Goal: Check status: Check status

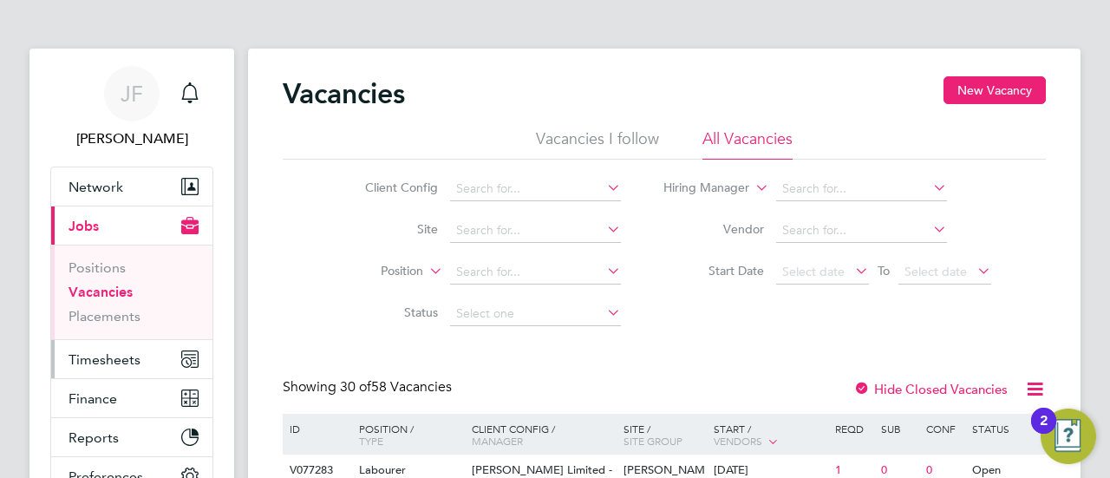
click at [117, 362] on span "Timesheets" at bounding box center [105, 359] width 72 height 16
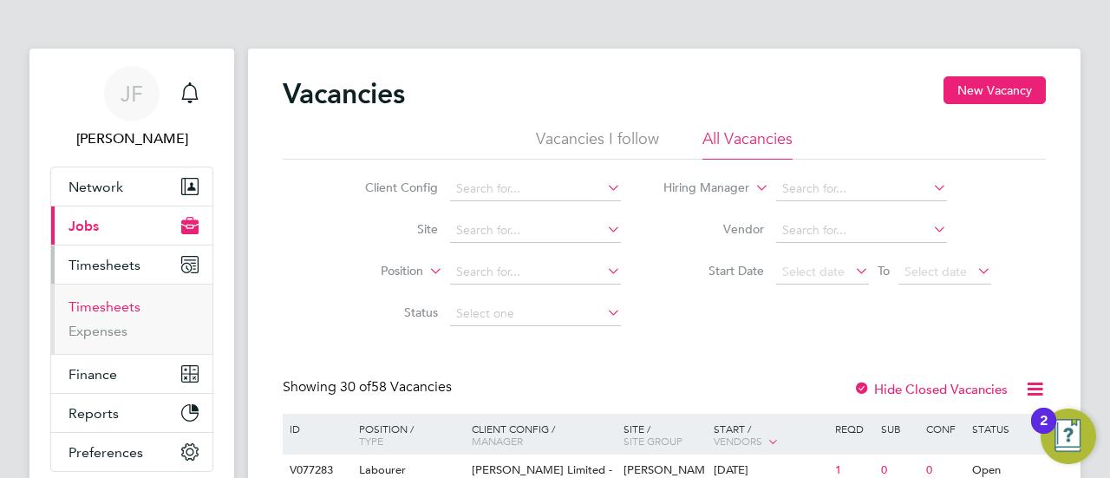
click at [99, 301] on link "Timesheets" at bounding box center [105, 306] width 72 height 16
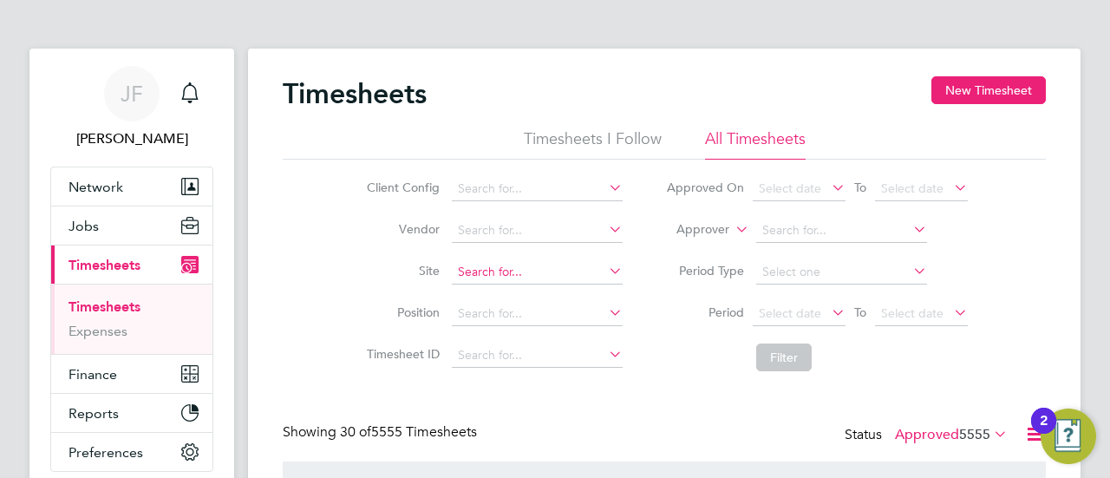
click at [487, 268] on input at bounding box center [537, 272] width 171 height 24
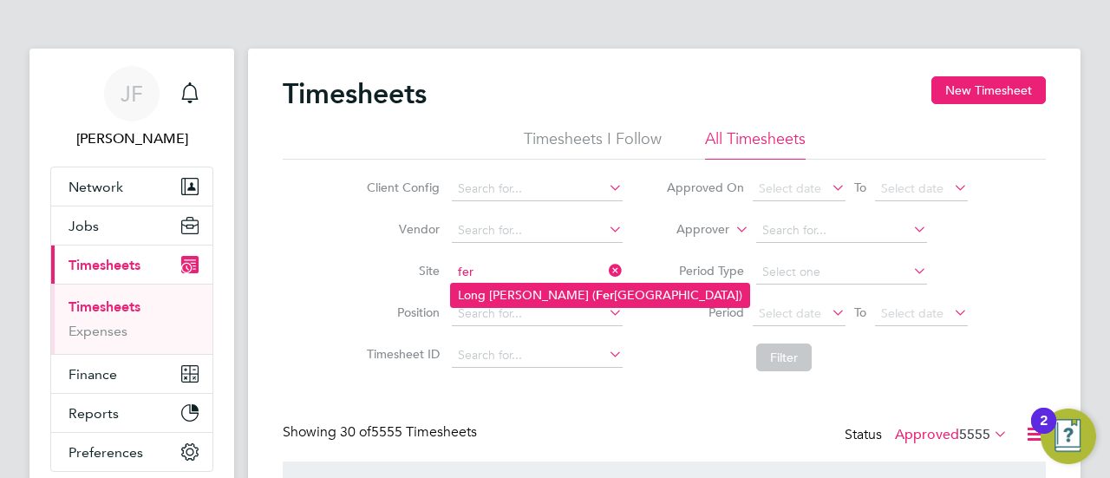
click at [537, 297] on li "Long [PERSON_NAME] ( Fer [GEOGRAPHIC_DATA])" at bounding box center [600, 295] width 298 height 23
type input "Long [PERSON_NAME] ([GEOGRAPHIC_DATA])"
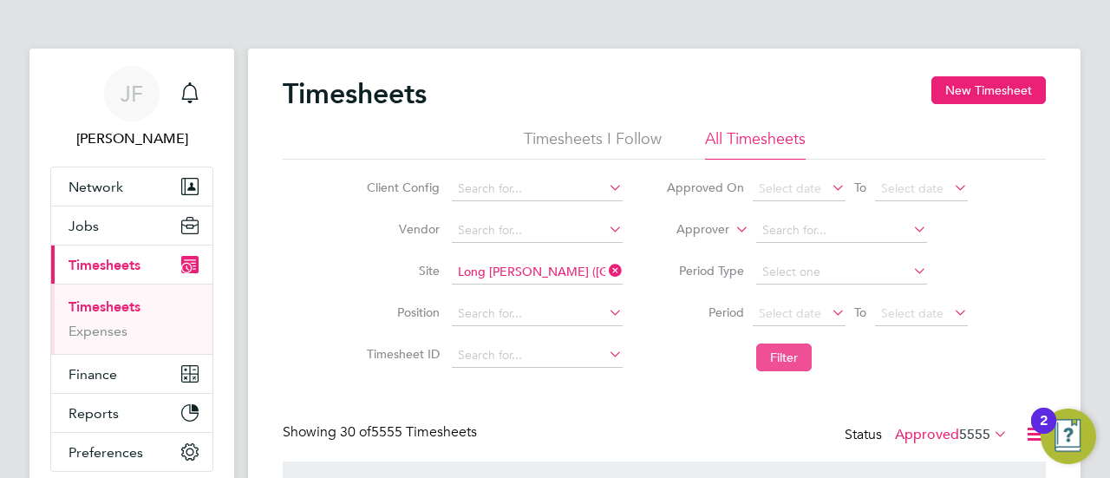
click at [787, 355] on button "Filter" at bounding box center [784, 358] width 56 height 28
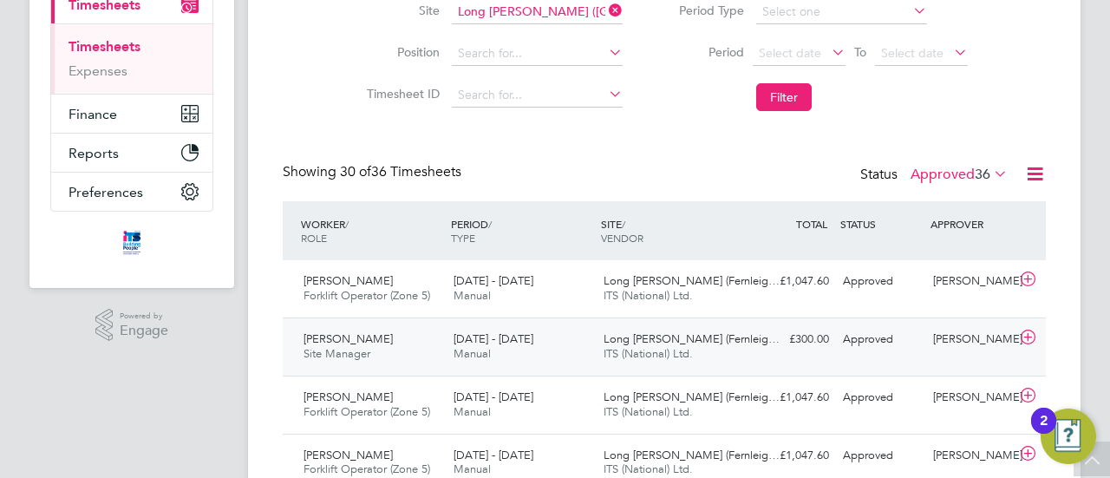
click at [451, 348] on div "[DATE] - [DATE] Manual" at bounding box center [522, 346] width 150 height 43
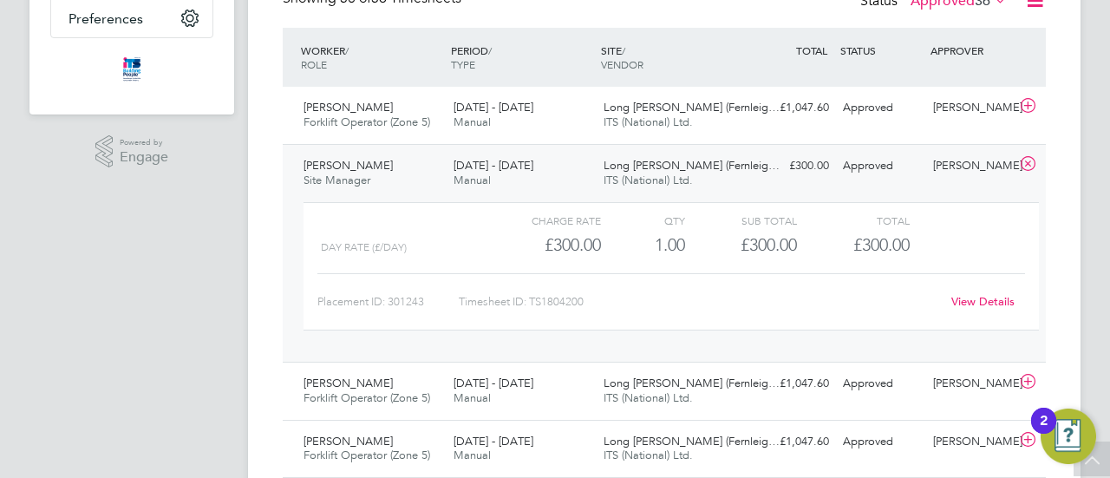
click at [543, 298] on div "Timesheet ID: TS1804200" at bounding box center [699, 302] width 481 height 28
drag, startPoint x: 532, startPoint y: 298, endPoint x: 592, endPoint y: 298, distance: 59.9
click at [592, 298] on div "Timesheet ID: TS1804200" at bounding box center [699, 302] width 481 height 28
copy div "TS1804200"
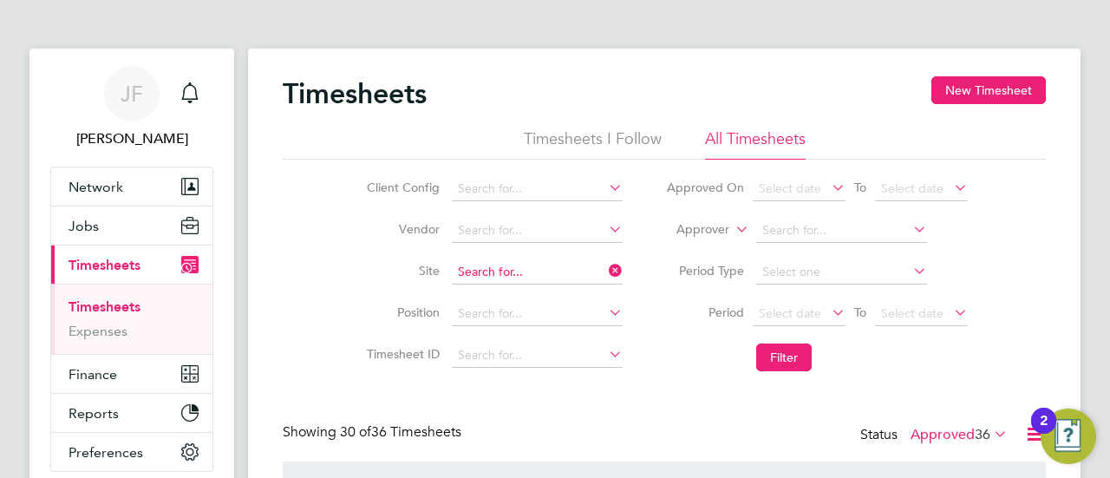
click at [533, 272] on input at bounding box center [537, 272] width 171 height 24
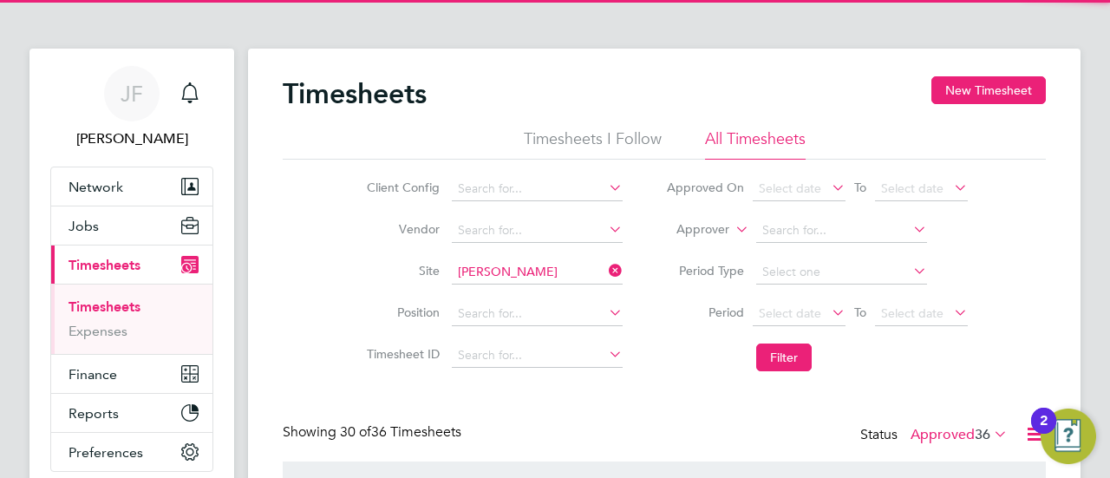
click at [523, 290] on li "Drake low Riverside" at bounding box center [544, 295] width 187 height 23
type input "Drakelow Riverside"
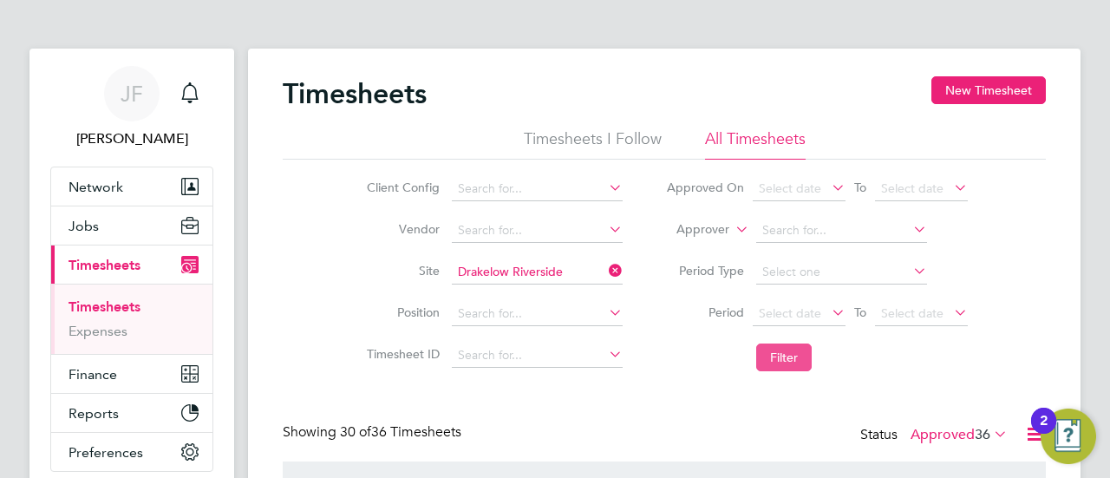
click at [802, 351] on button "Filter" at bounding box center [784, 358] width 56 height 28
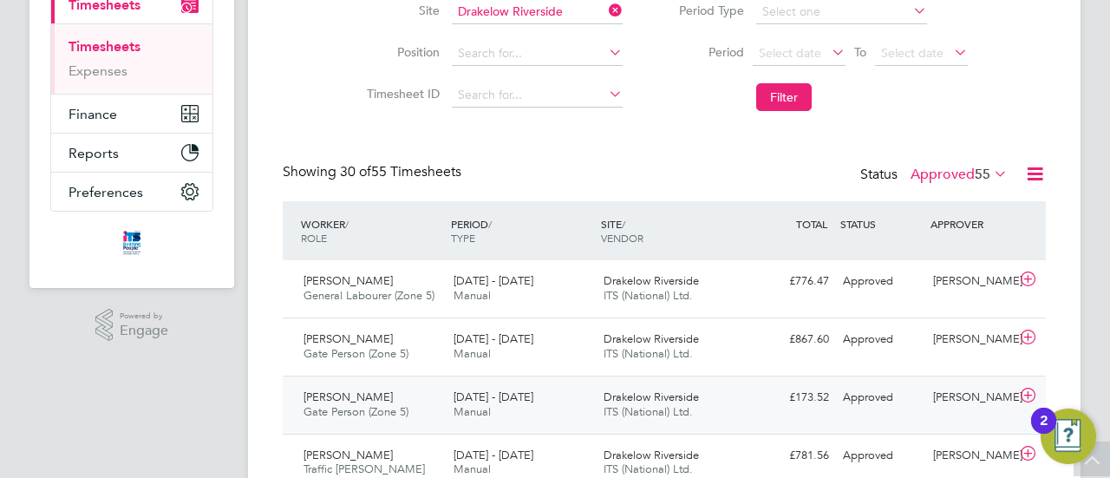
click at [541, 408] on div "[DATE] - [DATE] Manual" at bounding box center [522, 404] width 150 height 43
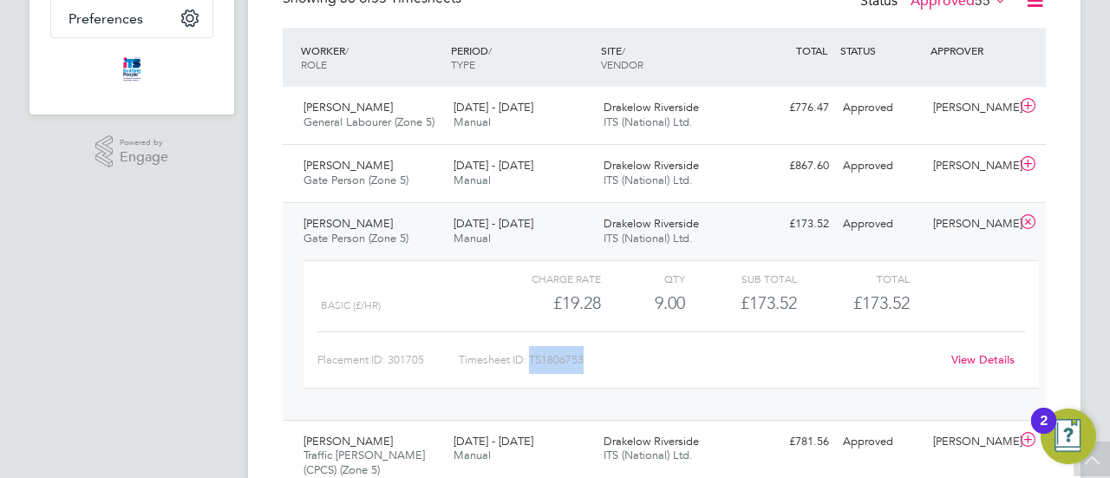
drag, startPoint x: 533, startPoint y: 357, endPoint x: 599, endPoint y: 362, distance: 65.2
click at [599, 362] on div "Timesheet ID: TS1806753" at bounding box center [699, 360] width 481 height 28
copy div "TS1806753"
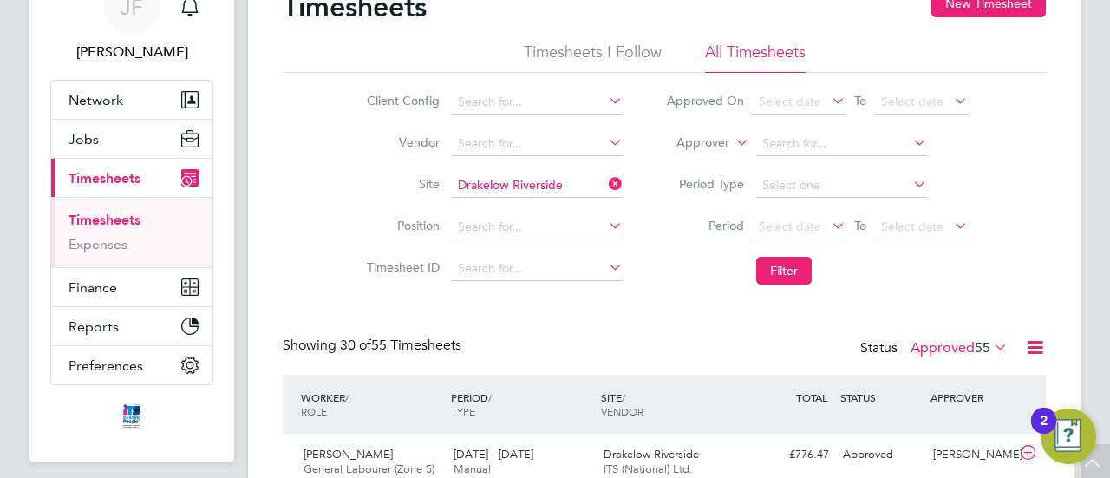
scroll to position [0, 0]
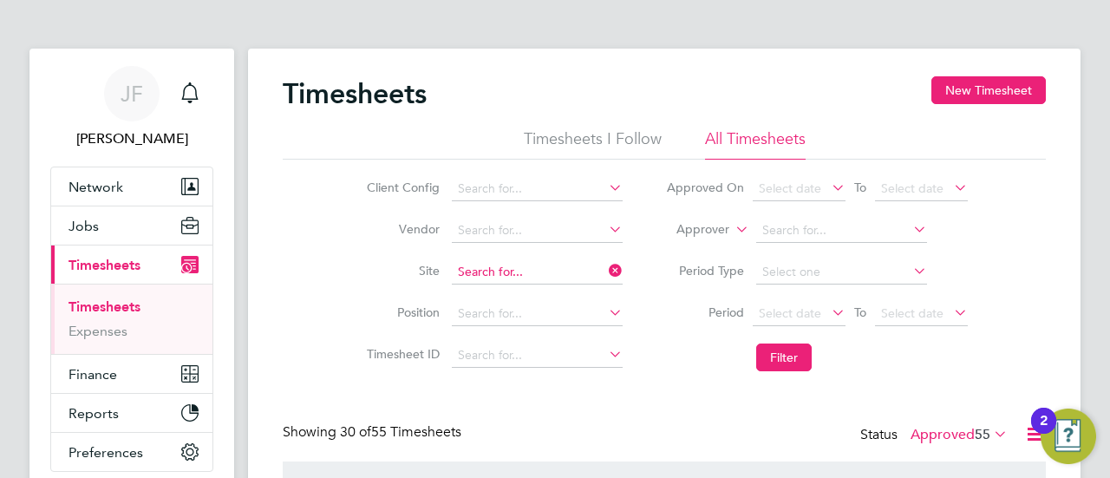
click at [533, 264] on input at bounding box center [537, 272] width 171 height 24
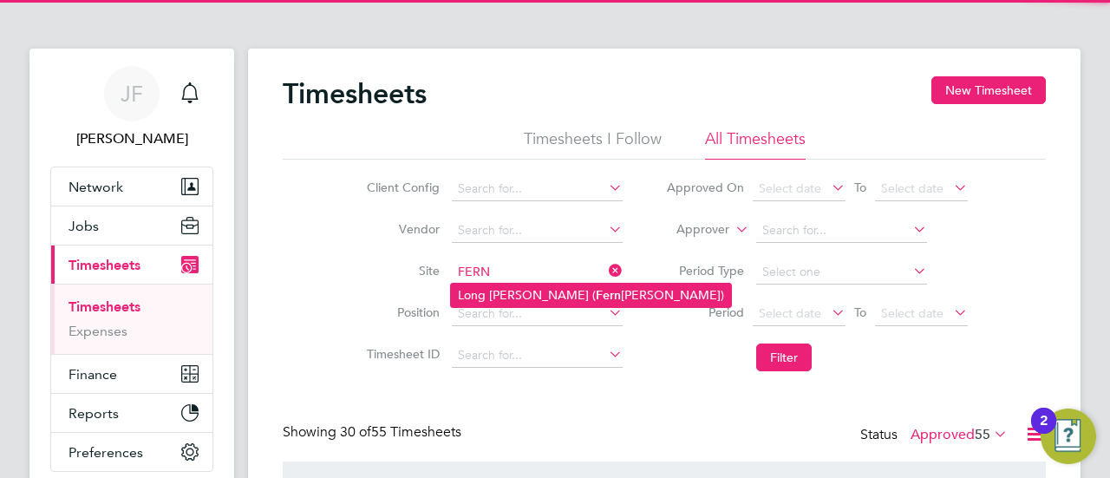
click at [510, 298] on li "Long [PERSON_NAME] ( [PERSON_NAME][GEOGRAPHIC_DATA])" at bounding box center [591, 295] width 280 height 23
type input "Long [PERSON_NAME] ([GEOGRAPHIC_DATA])"
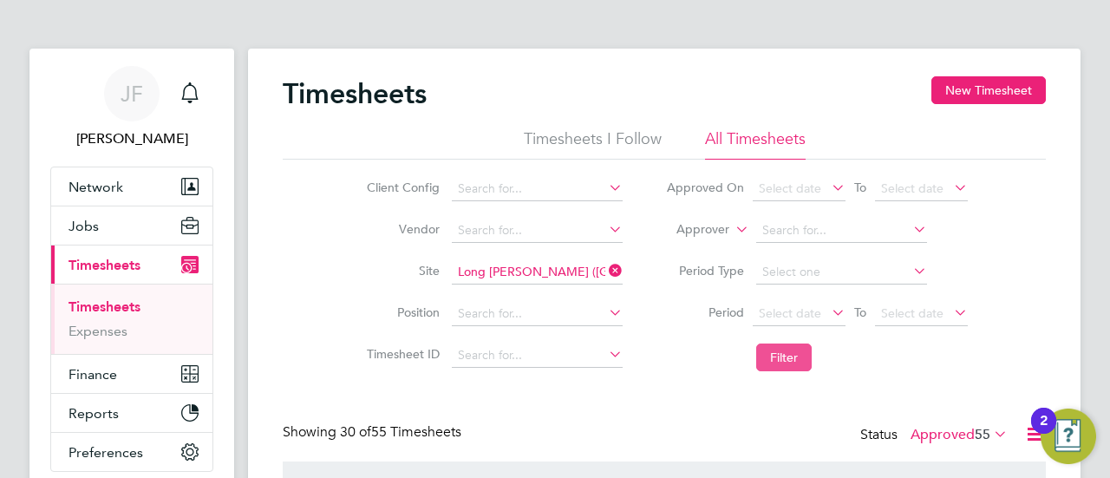
click at [788, 353] on button "Filter" at bounding box center [784, 358] width 56 height 28
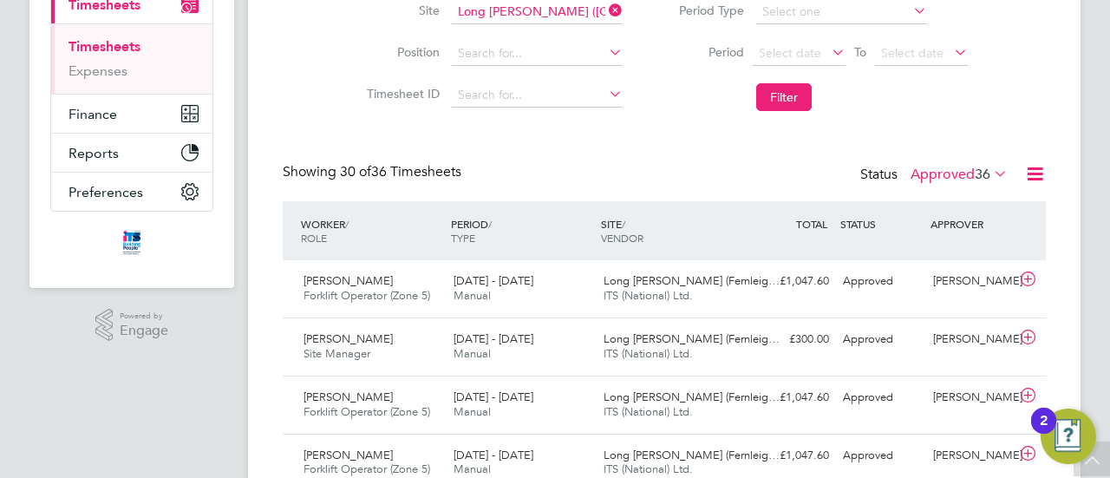
click at [951, 171] on label "Approved 36" at bounding box center [959, 174] width 97 height 17
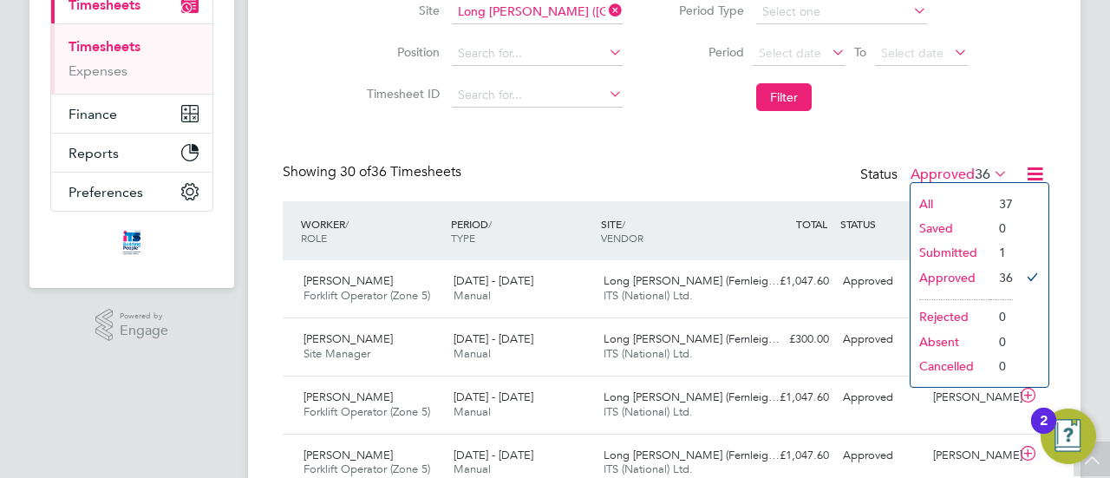
click at [947, 251] on li "Submitted" at bounding box center [951, 252] width 80 height 24
